Goal: Task Accomplishment & Management: Manage account settings

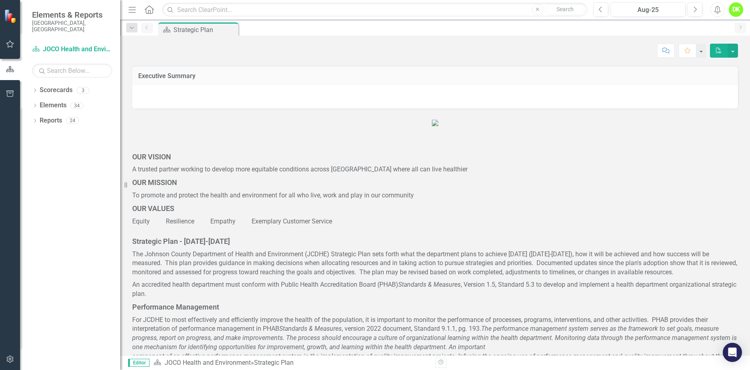
click at [34, 89] on icon "Dropdown" at bounding box center [35, 91] width 6 height 4
click at [36, 103] on icon "Dropdown" at bounding box center [39, 105] width 6 height 5
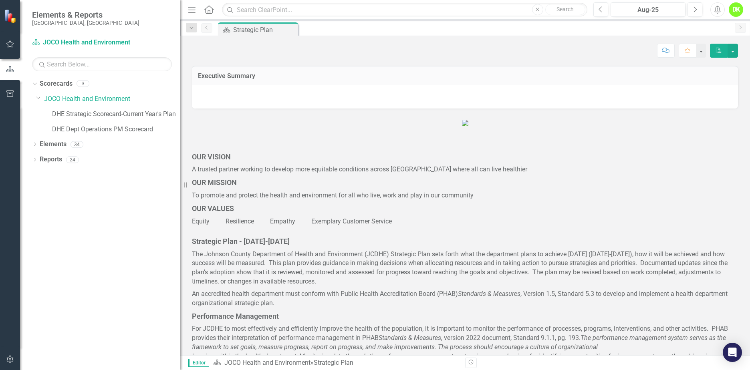
drag, startPoint x: 123, startPoint y: 119, endPoint x: 147, endPoint y: 130, distance: 26.9
click at [180, 122] on div "Resize" at bounding box center [183, 185] width 6 height 370
click at [111, 129] on link "DHE Dept Operations PM Scorecard" at bounding box center [116, 129] width 128 height 9
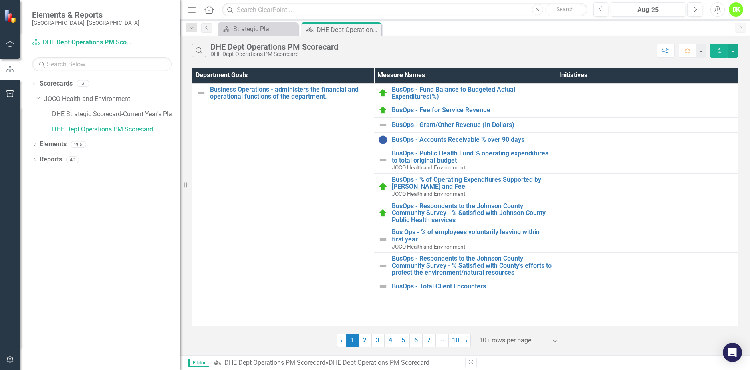
click at [365, 341] on link "2" at bounding box center [365, 341] width 13 height 14
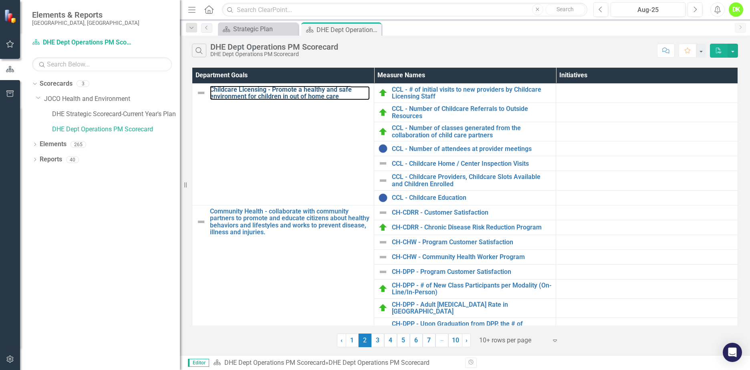
click at [251, 94] on link "Childcare Licensing - Promote a healthy and safe environment for children in ou…" at bounding box center [290, 93] width 160 height 14
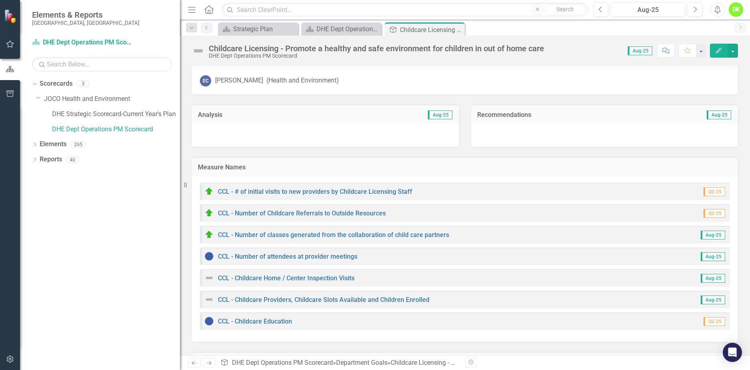
scroll to position [40, 0]
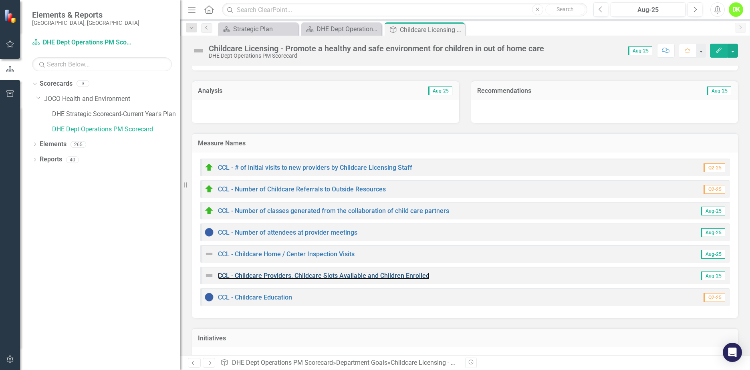
click at [320, 276] on link "CCL - Childcare Providers, Childcare Slots Available and Children Enrolled" at bounding box center [324, 276] width 212 height 8
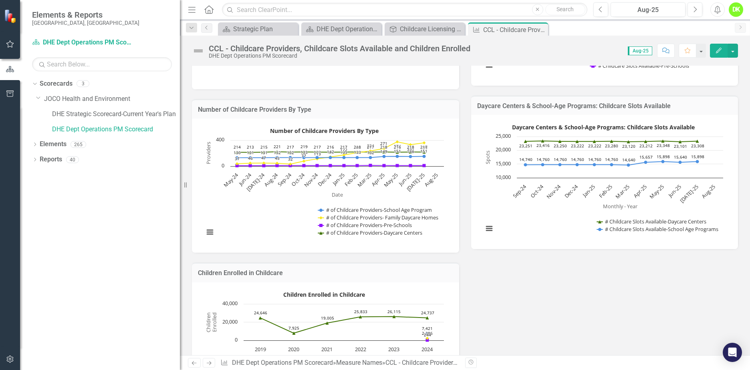
scroll to position [200, 0]
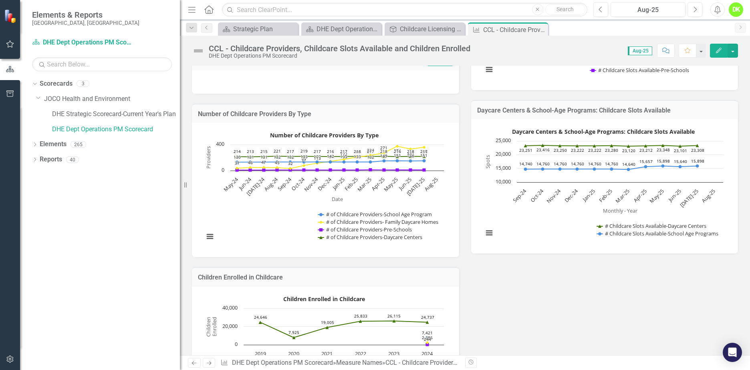
click at [286, 199] on rect "Interactive chart" at bounding box center [324, 189] width 248 height 120
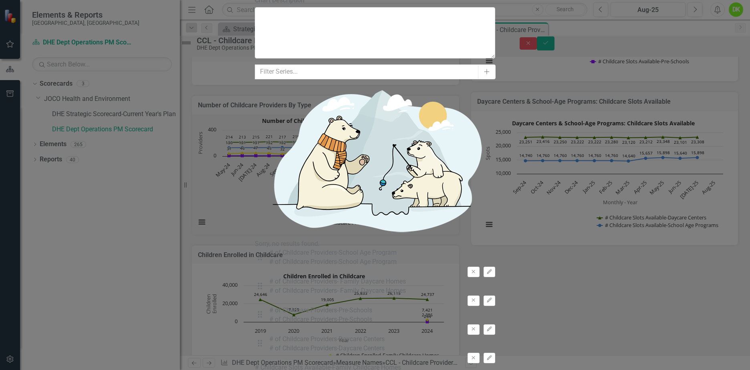
click at [487, 327] on icon "button" at bounding box center [489, 329] width 5 height 5
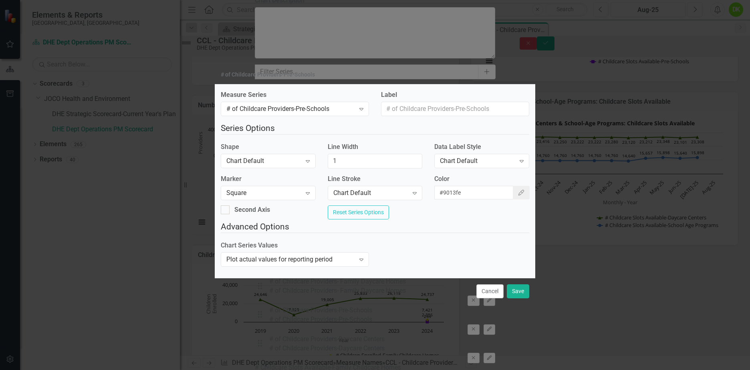
click at [474, 157] on div "Chart Default" at bounding box center [477, 161] width 75 height 9
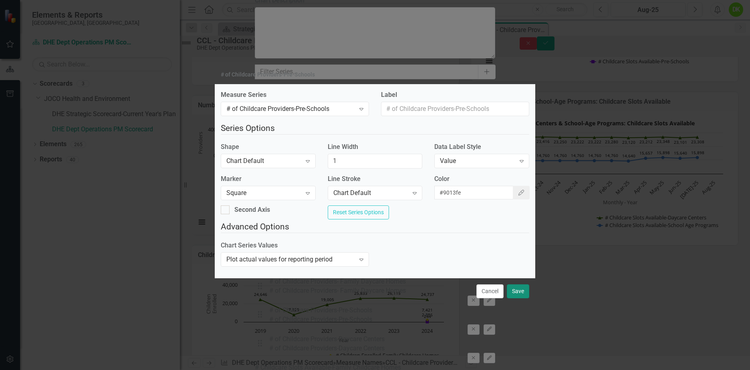
click at [516, 296] on button "Save" at bounding box center [518, 291] width 22 height 14
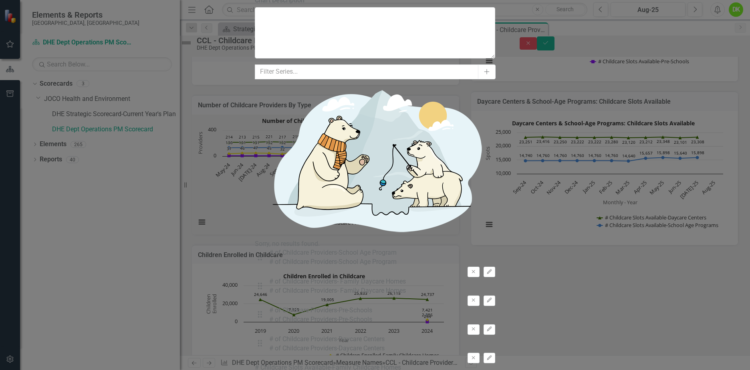
click at [486, 356] on icon "Edit" at bounding box center [489, 358] width 6 height 5
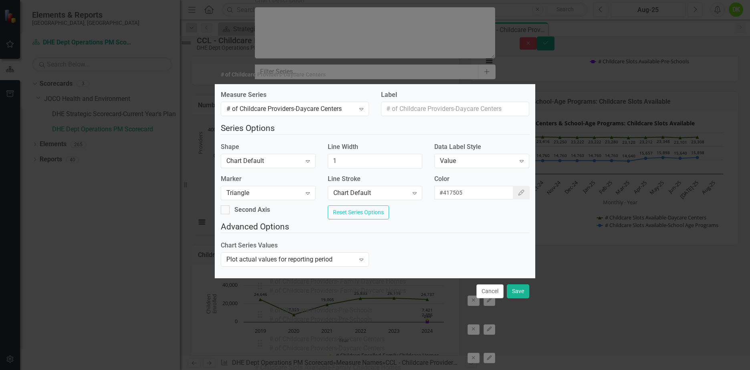
click at [494, 298] on button "Cancel" at bounding box center [489, 291] width 27 height 14
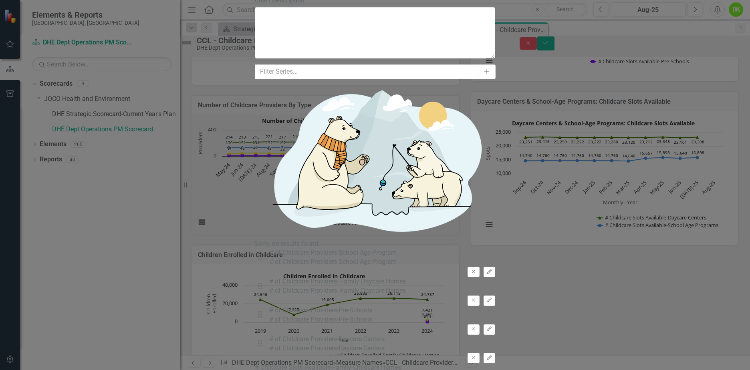
click at [487, 298] on icon "button" at bounding box center [489, 300] width 5 height 5
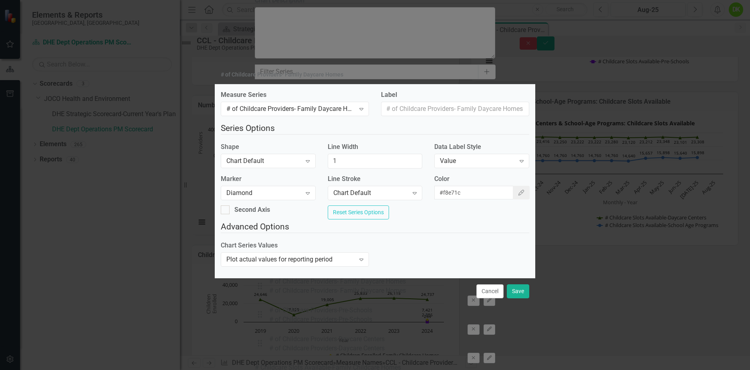
click at [494, 295] on button "Cancel" at bounding box center [489, 291] width 27 height 14
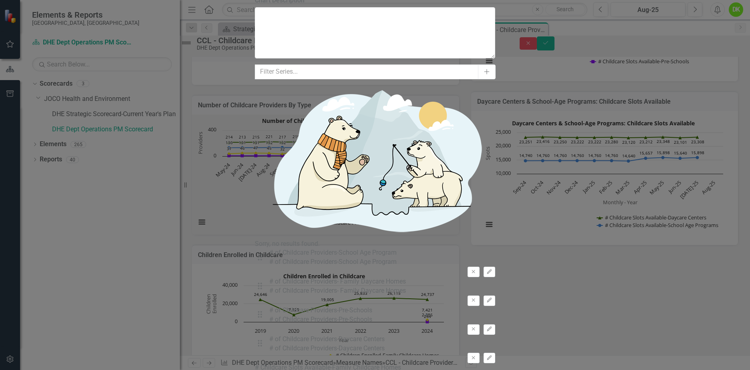
click at [486, 270] on icon "Edit" at bounding box center [489, 272] width 6 height 5
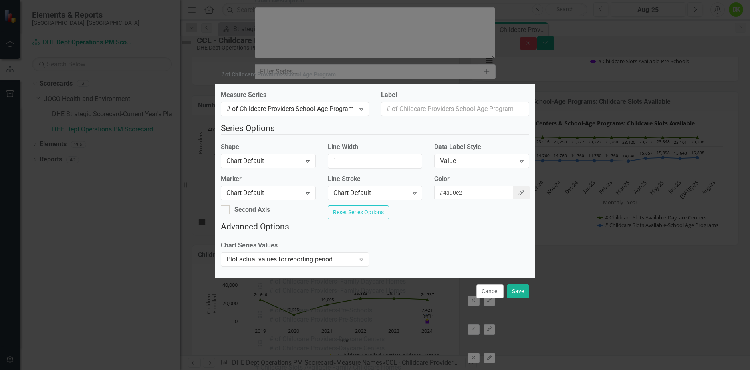
click at [486, 298] on button "Cancel" at bounding box center [489, 291] width 27 height 14
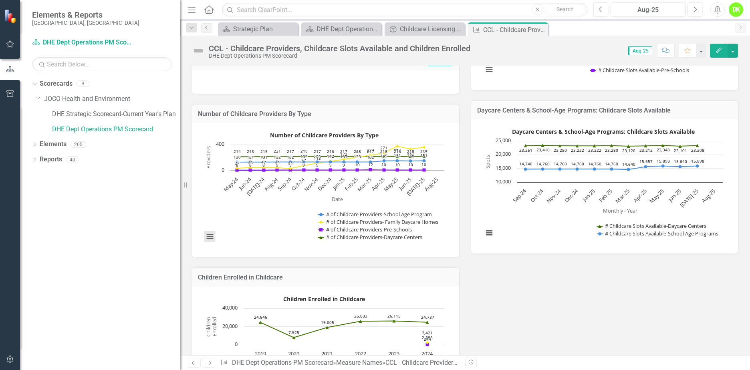
click at [210, 238] on button "View chart menu, Number of Childcare Providers By Type" at bounding box center [209, 236] width 11 height 11
click at [240, 197] on li "Download JPEG image" at bounding box center [243, 197] width 72 height 12
click at [623, 324] on div "Metric Lead EC [PERSON_NAME] (Health and Environment) Collaborators Analysis Au…" at bounding box center [465, 173] width 558 height 495
click at [34, 287] on div "Dropdown Scorecards 3 Dropdown JOCO Health and Environment DHE Strategic Scorec…" at bounding box center [100, 223] width 160 height 293
click at [0, 0] on icon "Close" at bounding box center [0, 0] width 0 height 0
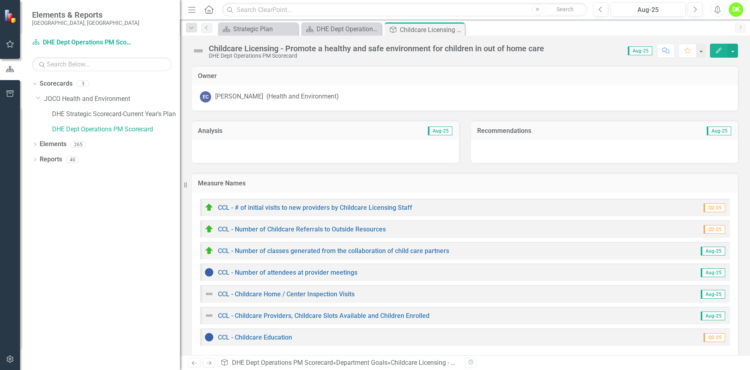
click at [0, 0] on icon "Close" at bounding box center [0, 0] width 0 height 0
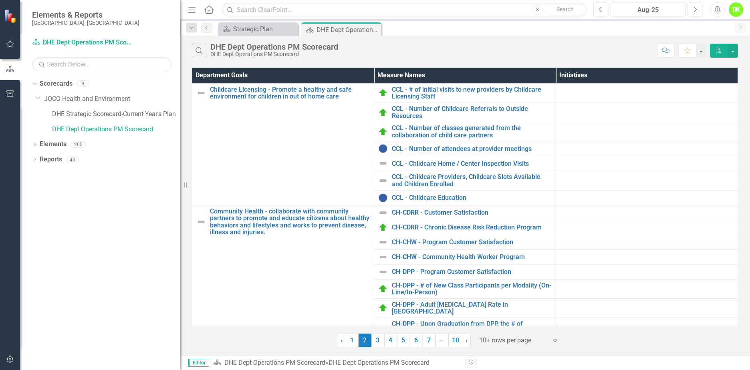
click at [385, 341] on link "4" at bounding box center [390, 341] width 13 height 14
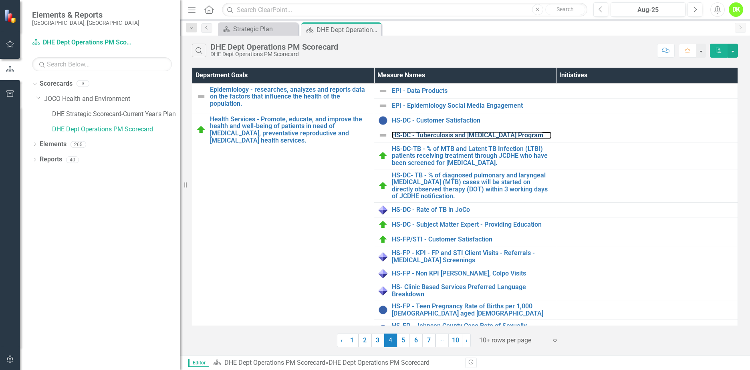
click at [466, 136] on link "HS-DC - Tuberculosis and [MEDICAL_DATA] Program" at bounding box center [472, 135] width 160 height 7
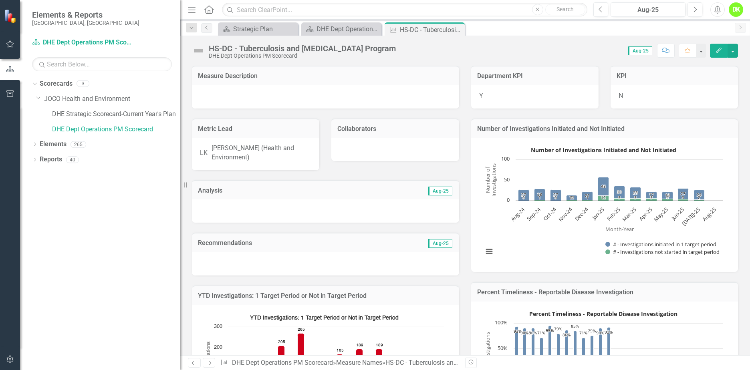
scroll to position [200, 0]
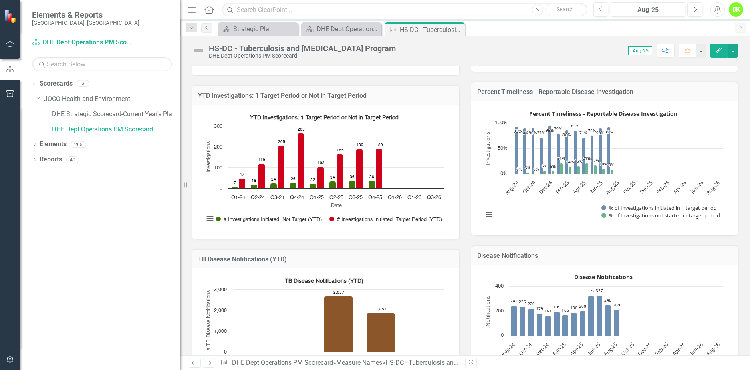
click at [213, 205] on rect "Interactive chart" at bounding box center [324, 171] width 248 height 120
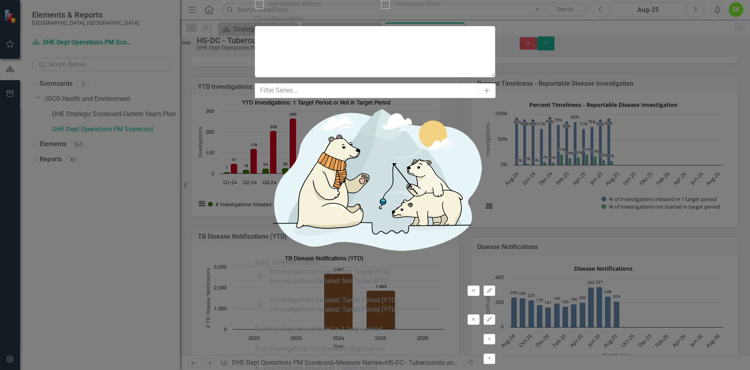
click at [488, 288] on icon "button" at bounding box center [489, 290] width 5 height 5
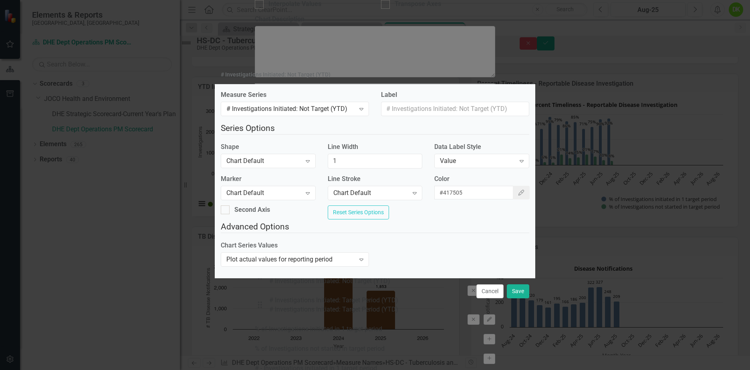
click at [480, 296] on button "Cancel" at bounding box center [489, 291] width 27 height 14
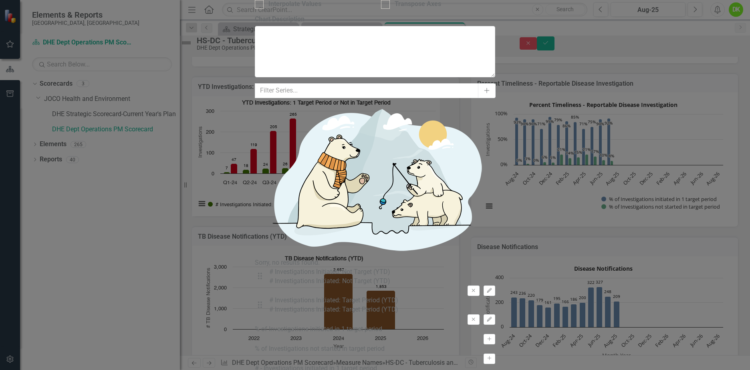
click at [492, 317] on icon "Edit" at bounding box center [489, 319] width 6 height 5
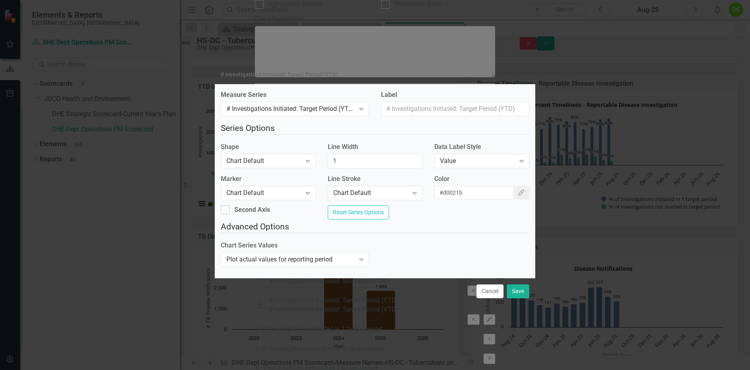
click at [518, 193] on icon "Color Picker" at bounding box center [521, 193] width 7 height 6
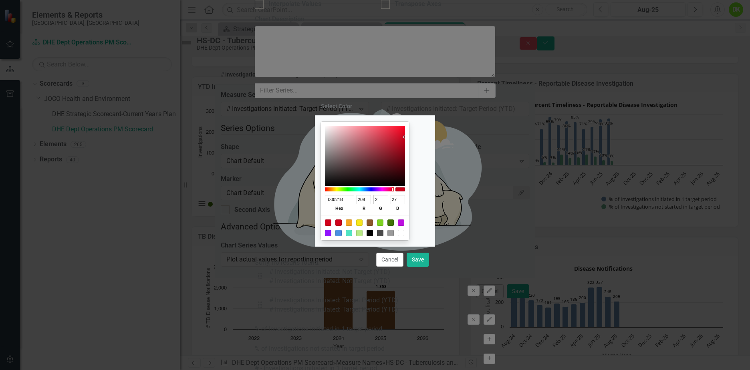
click at [342, 234] on div at bounding box center [338, 233] width 6 height 6
type input "4A90E2"
type input "74"
type input "144"
type input "226"
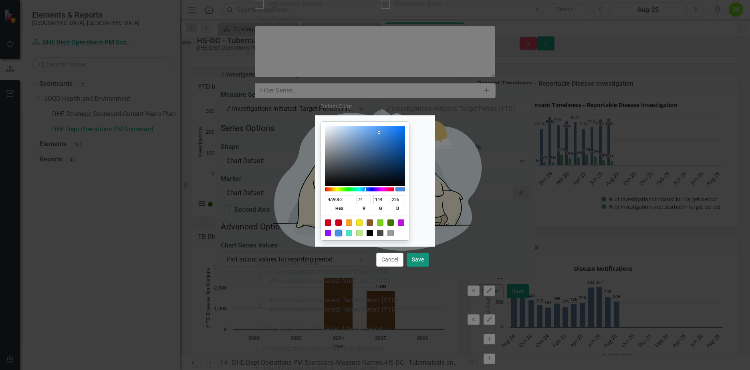
click at [417, 259] on button "Save" at bounding box center [418, 260] width 22 height 14
type input "#4a90e2"
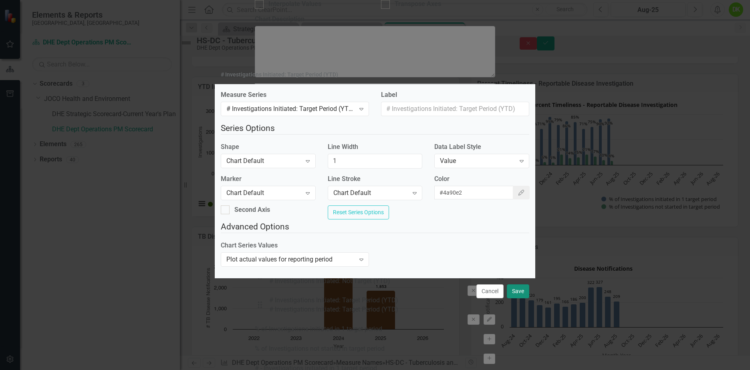
click at [513, 293] on button "Save" at bounding box center [518, 291] width 22 height 14
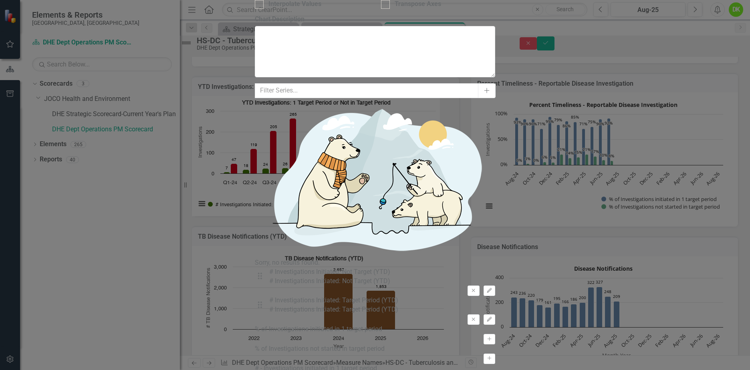
click at [489, 288] on icon "Edit" at bounding box center [489, 290] width 6 height 5
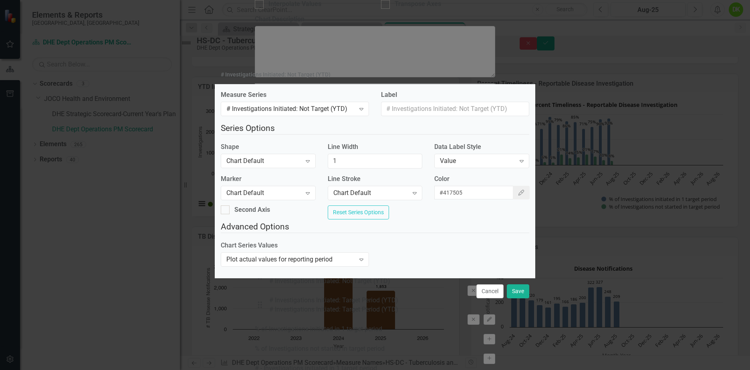
click at [519, 190] on button "Color Picker" at bounding box center [521, 193] width 17 height 14
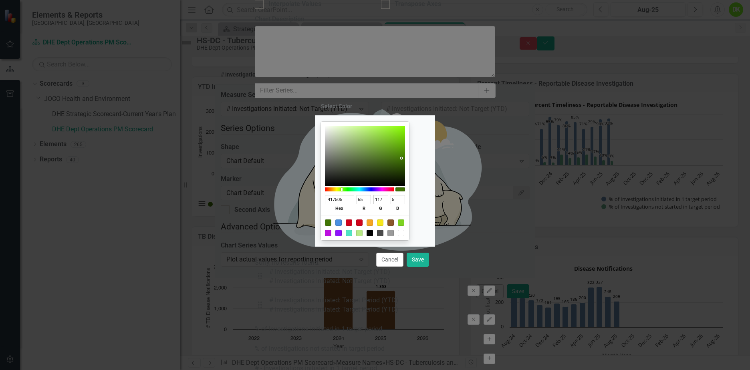
click at [363, 223] on div at bounding box center [359, 223] width 6 height 6
type input "D0021B"
type input "208"
type input "2"
type input "27"
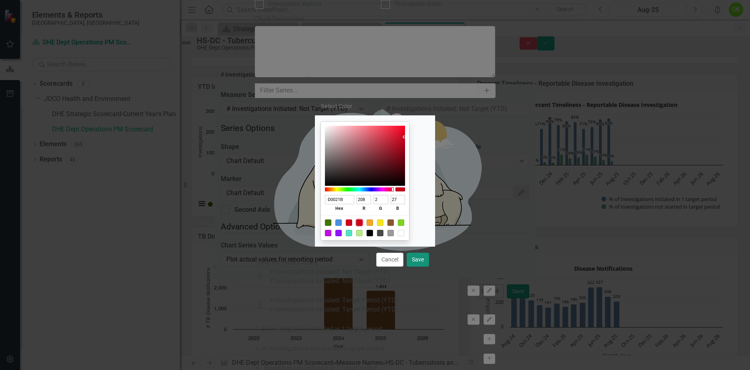
click at [423, 258] on button "Save" at bounding box center [418, 260] width 22 height 14
type input "#d0021b"
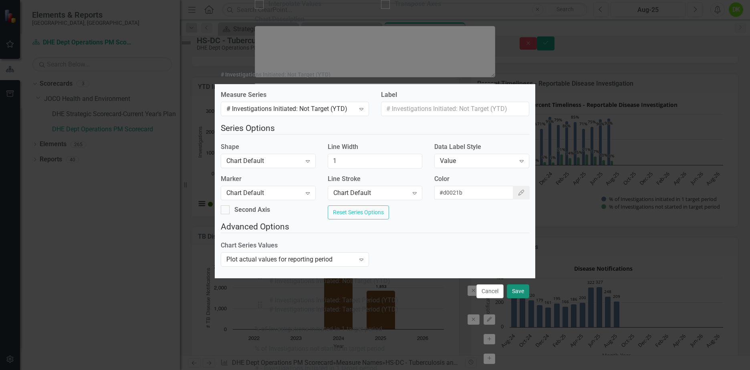
click at [522, 292] on button "Save" at bounding box center [518, 291] width 22 height 14
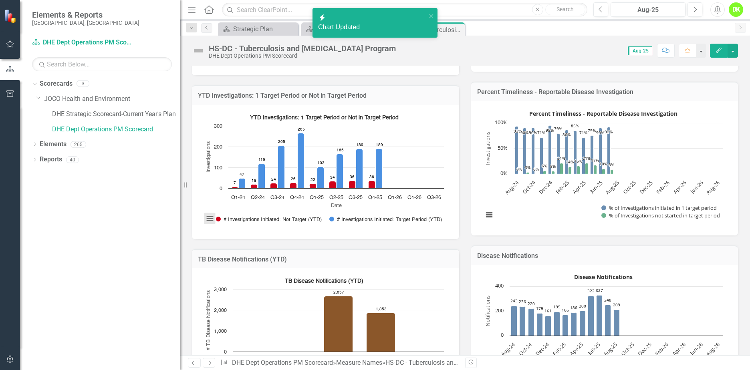
click at [208, 221] on button "View chart menu, YTD Investigations: 1 Target Period or Not in Target Period" at bounding box center [209, 218] width 11 height 11
click at [236, 179] on li "Download JPEG image" at bounding box center [242, 183] width 71 height 10
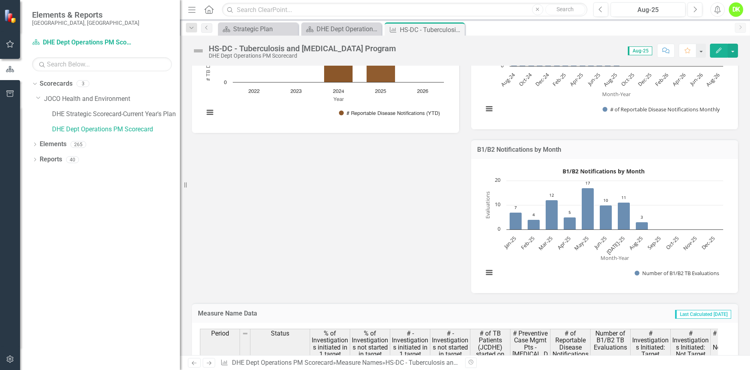
scroll to position [481, 0]
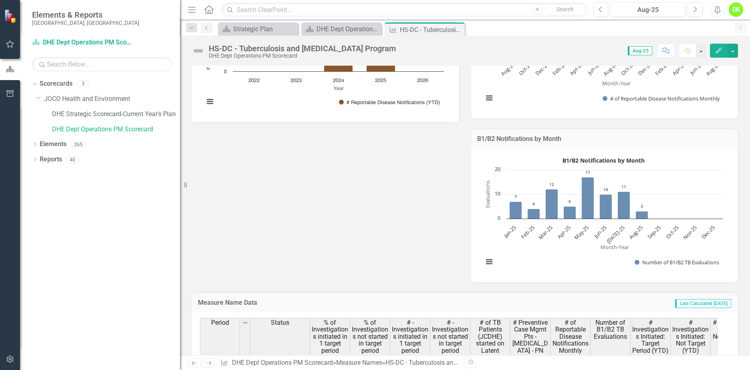
click at [0, 0] on icon "Close" at bounding box center [0, 0] width 0 height 0
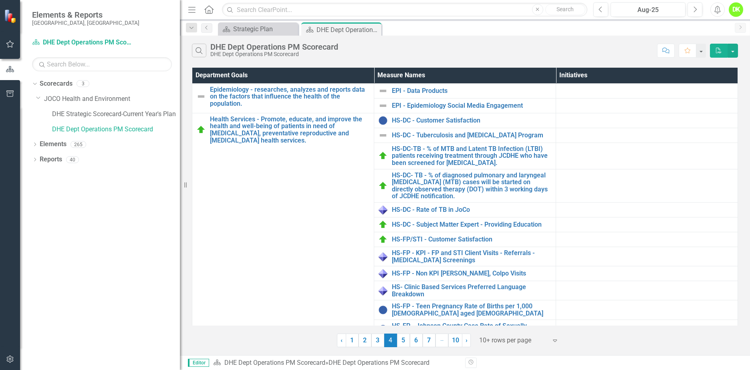
click at [397, 338] on link "5" at bounding box center [403, 341] width 13 height 14
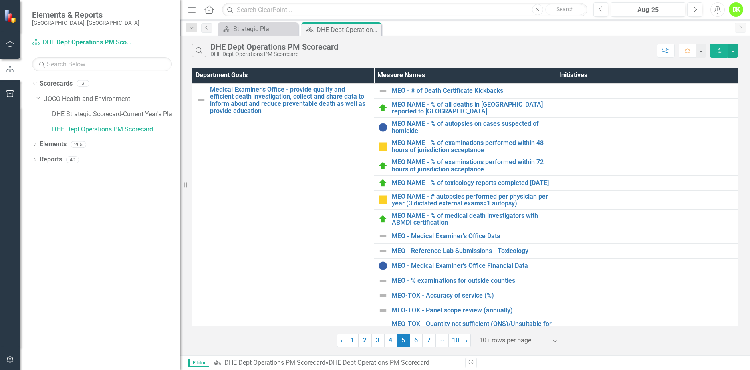
click at [421, 342] on link "6" at bounding box center [416, 341] width 13 height 14
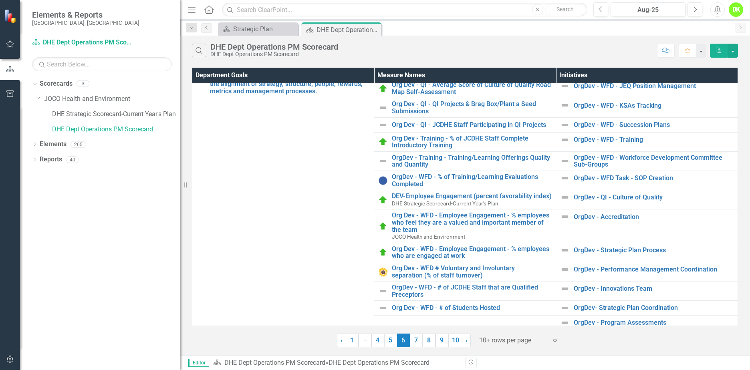
scroll to position [73, 0]
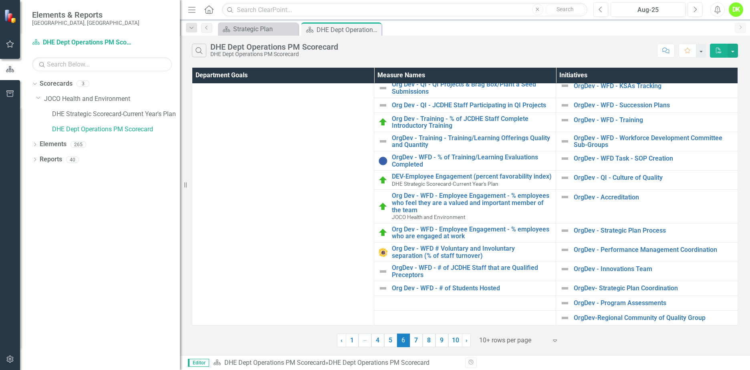
click at [414, 341] on link "7" at bounding box center [416, 341] width 13 height 14
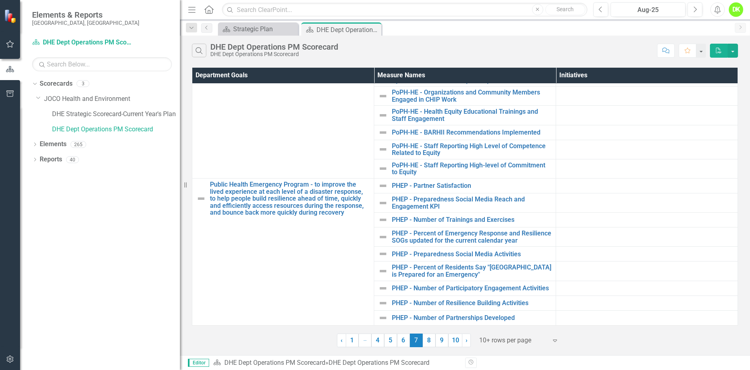
scroll to position [56, 0]
click at [430, 341] on link "8" at bounding box center [429, 341] width 13 height 14
